Goal: Check status: Check status

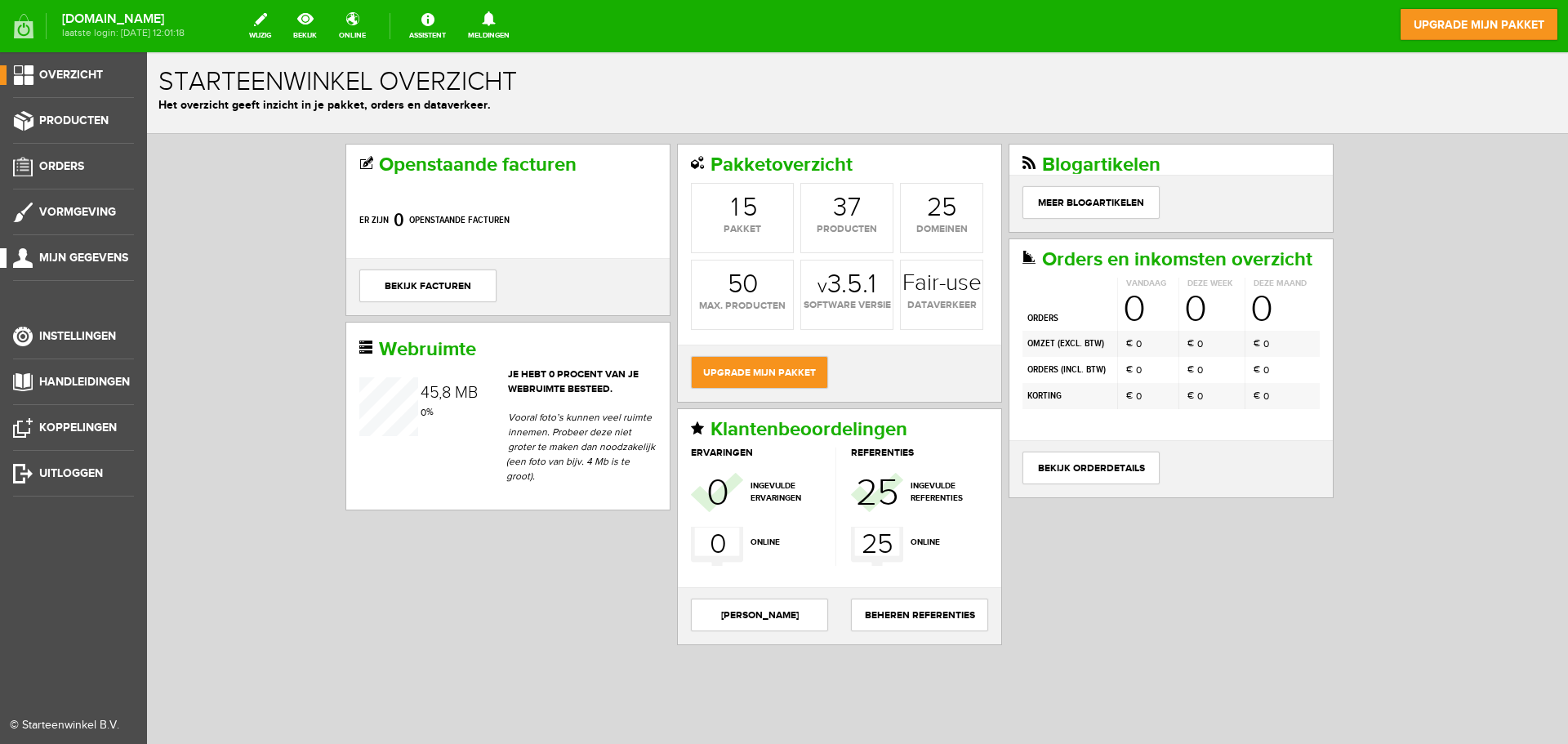
click at [82, 257] on span "Mijn gegevens" at bounding box center [84, 258] width 89 height 14
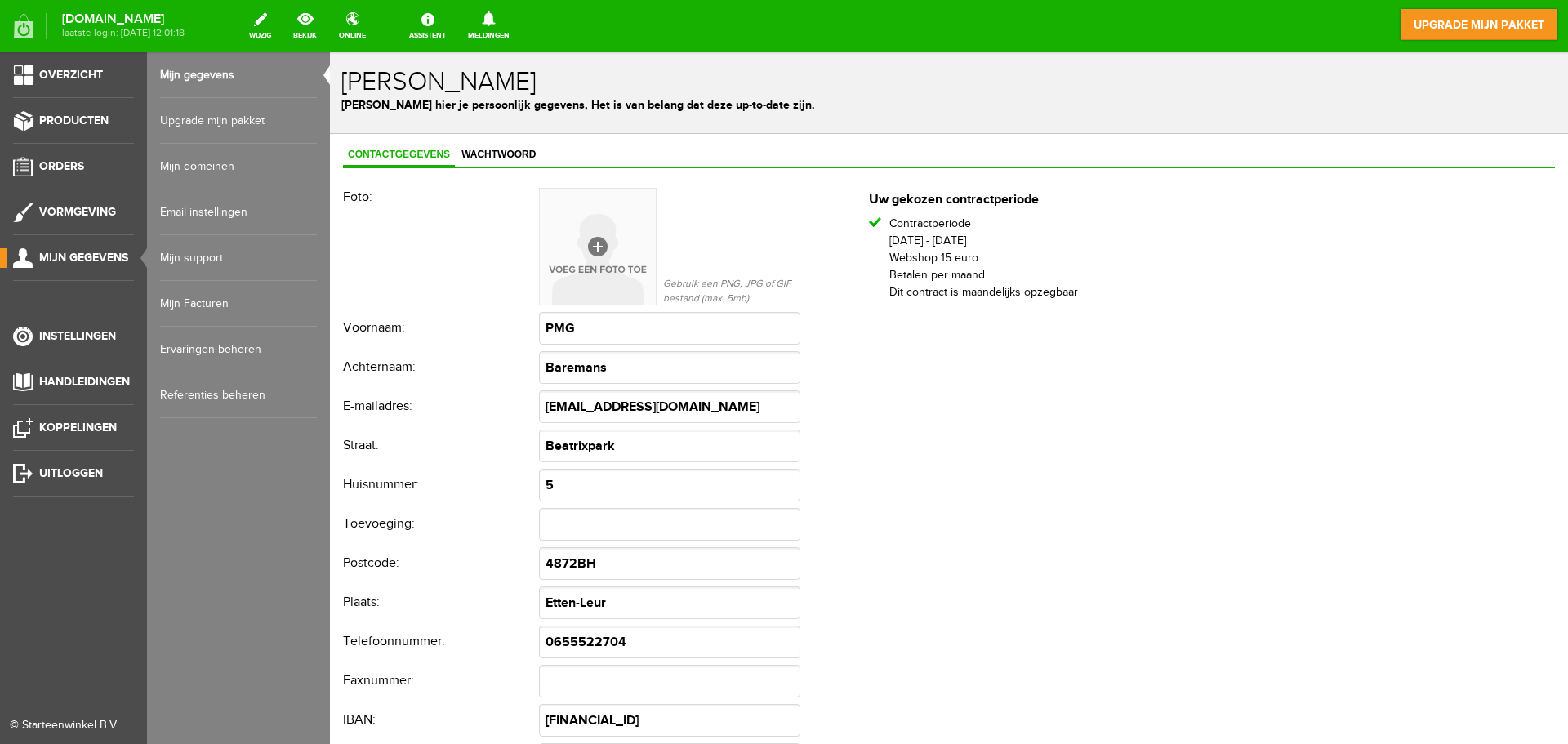
click at [207, 295] on link "Mijn Facturen" at bounding box center [238, 303] width 157 height 46
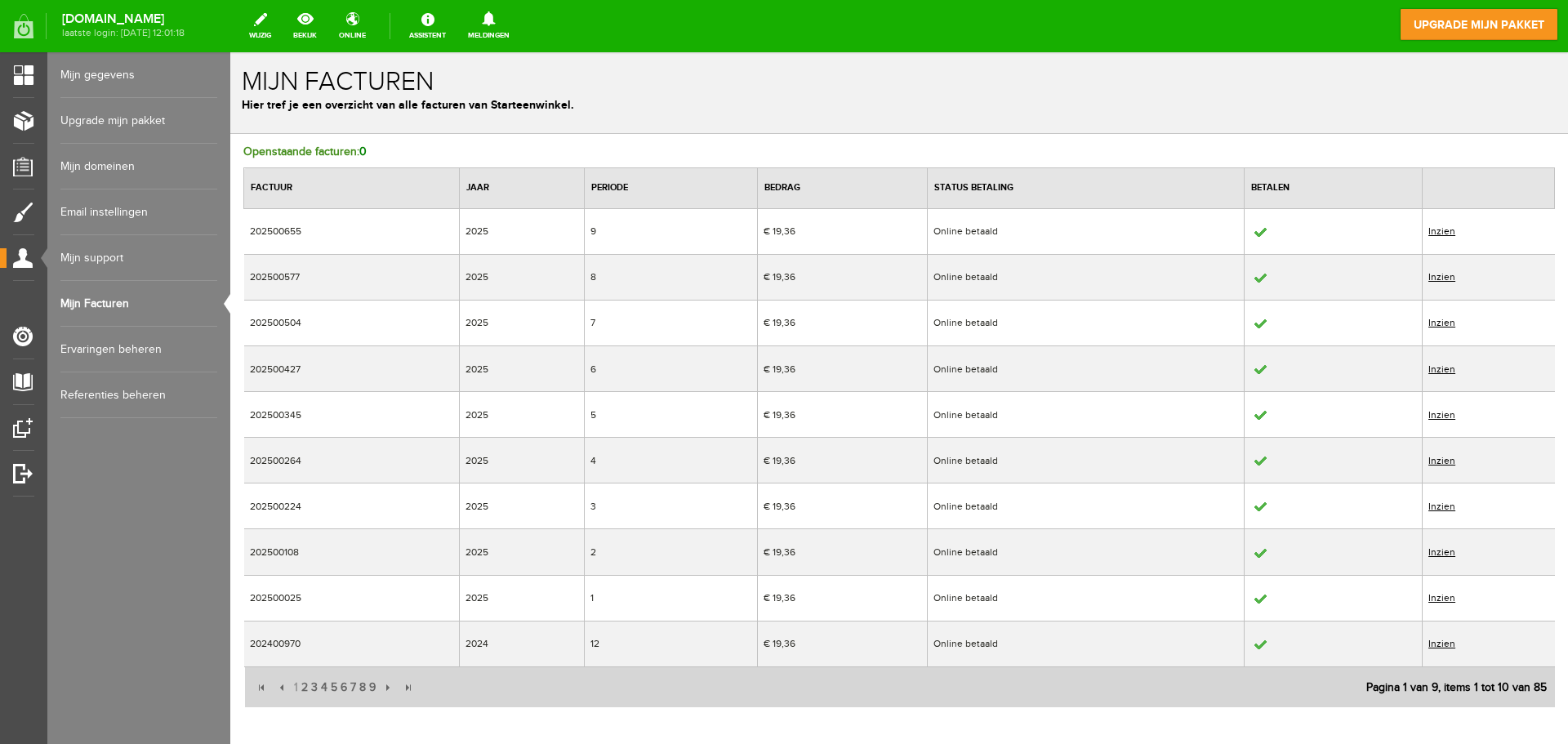
click at [1439, 318] on link "Inzien" at bounding box center [1442, 323] width 27 height 12
click at [1439, 274] on link "Inzien" at bounding box center [1442, 277] width 27 height 12
click at [1437, 275] on link "Inzien" at bounding box center [1442, 277] width 27 height 12
click at [1433, 228] on link "Inzien" at bounding box center [1442, 231] width 27 height 12
